Goal: Task Accomplishment & Management: Use online tool/utility

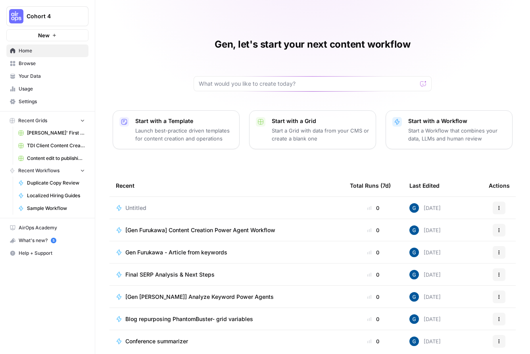
click at [197, 230] on span "[Gen Furukawa] Content Creation Power Agent Workflow" at bounding box center [200, 230] width 150 height 8
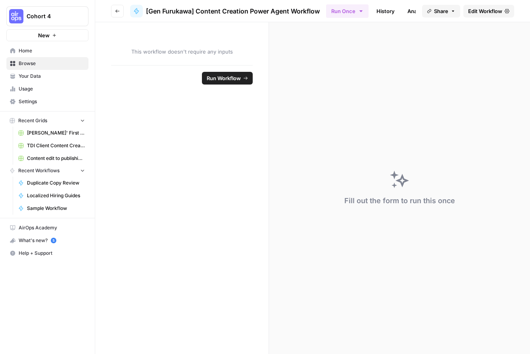
click at [470, 13] on span "Edit Workflow" at bounding box center [485, 11] width 34 height 8
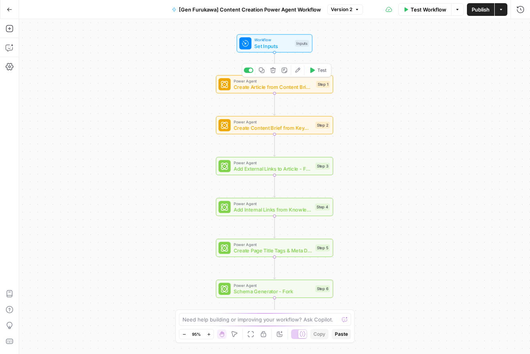
click at [253, 84] on span "Create Article from Content Brief - Fork" at bounding box center [273, 87] width 79 height 8
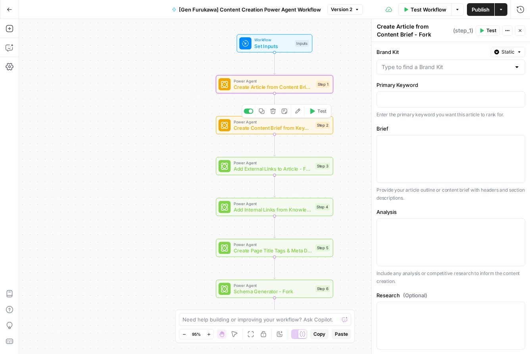
click at [258, 123] on span "Power Agent" at bounding box center [273, 122] width 79 height 6
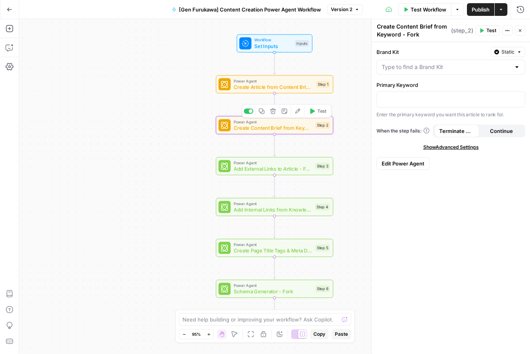
click at [280, 127] on span "Create Content Brief from Keyword - Fork" at bounding box center [273, 128] width 79 height 8
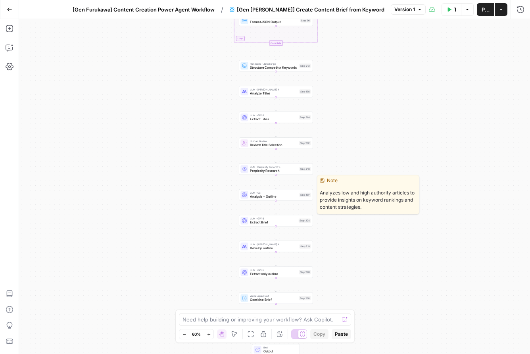
click at [249, 197] on div "LLM · O3 Analysis + Outline Step 197 Copy step Delete step Edit Note Test" at bounding box center [275, 195] width 70 height 8
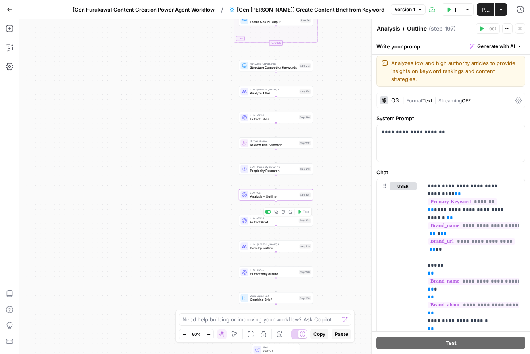
click at [286, 223] on span "Extract Brief" at bounding box center [273, 222] width 46 height 5
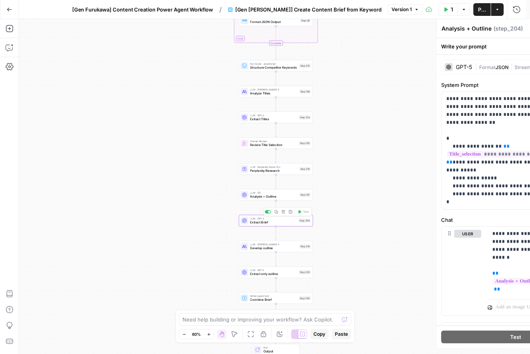
type textarea "Extract Brief"
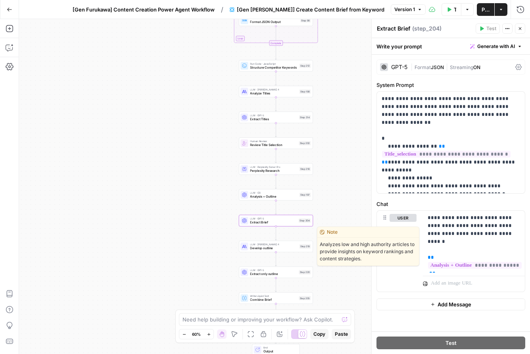
click at [258, 248] on span "Develop outline" at bounding box center [273, 248] width 47 height 5
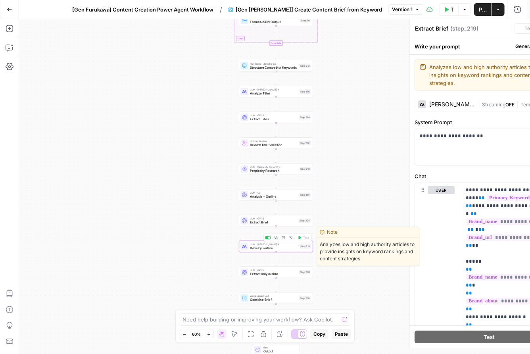
type textarea "Develop outline"
